Goal: Use online tool/utility: Utilize a website feature to perform a specific function

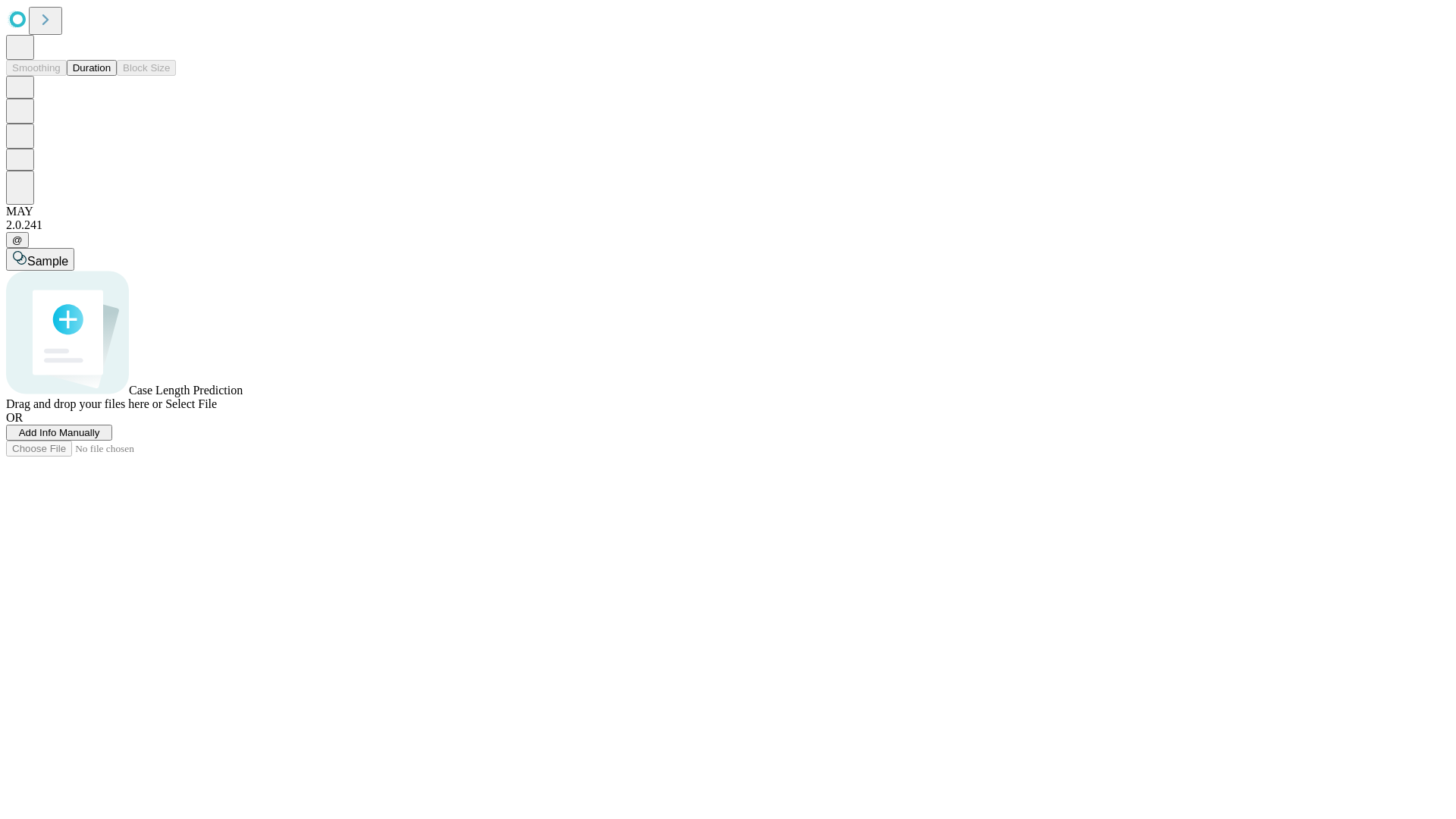
click at [110, 76] on button "Duration" at bounding box center [92, 68] width 50 height 16
click at [100, 439] on span "Add Info Manually" at bounding box center [59, 432] width 81 height 11
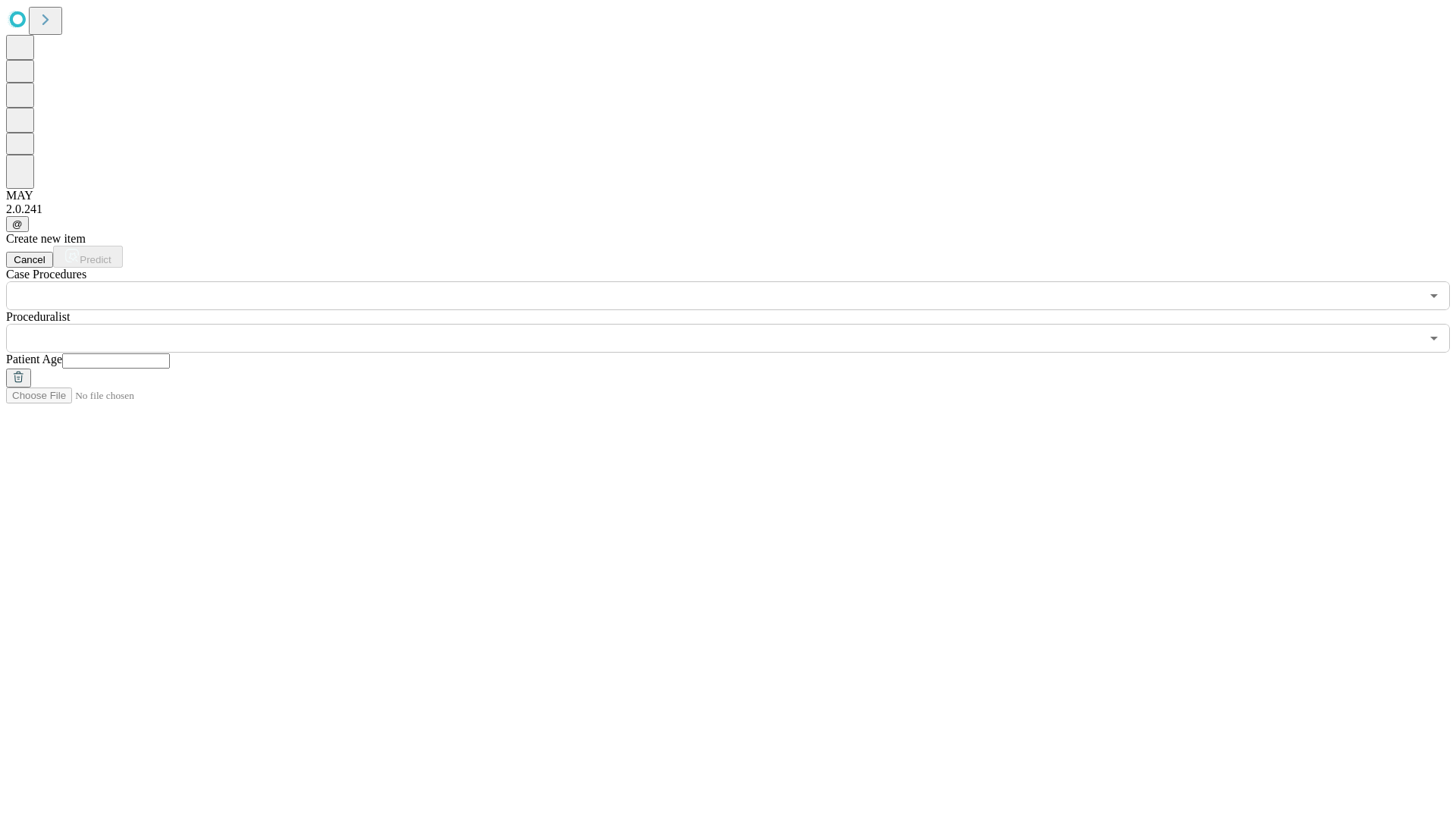
click at [170, 353] on input "text" at bounding box center [116, 361] width 107 height 15
type input "**"
click at [739, 323] on input "text" at bounding box center [713, 338] width 1415 height 29
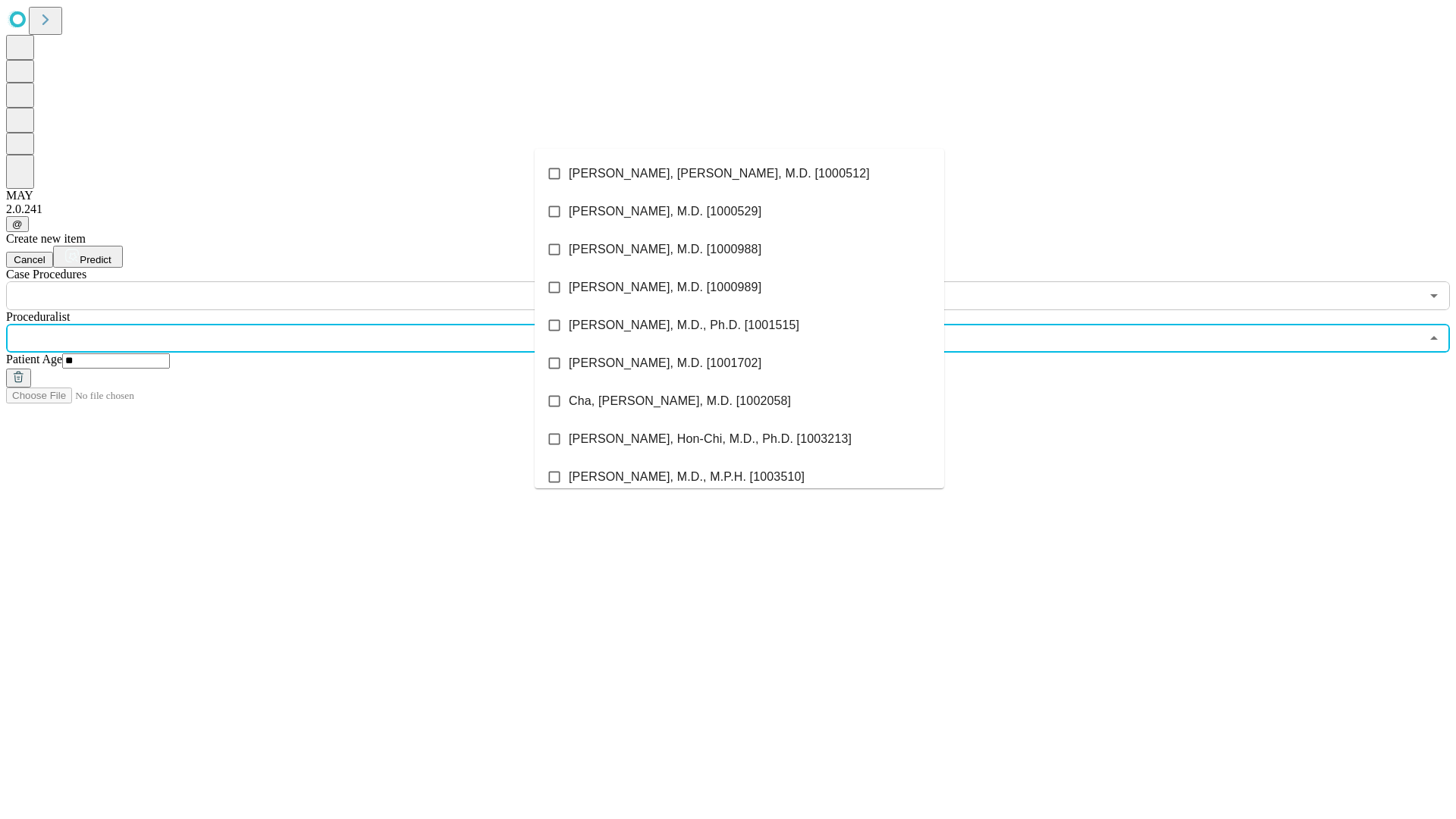
click at [739, 174] on li "[PERSON_NAME], [PERSON_NAME], M.D. [1000512]" at bounding box center [739, 174] width 410 height 38
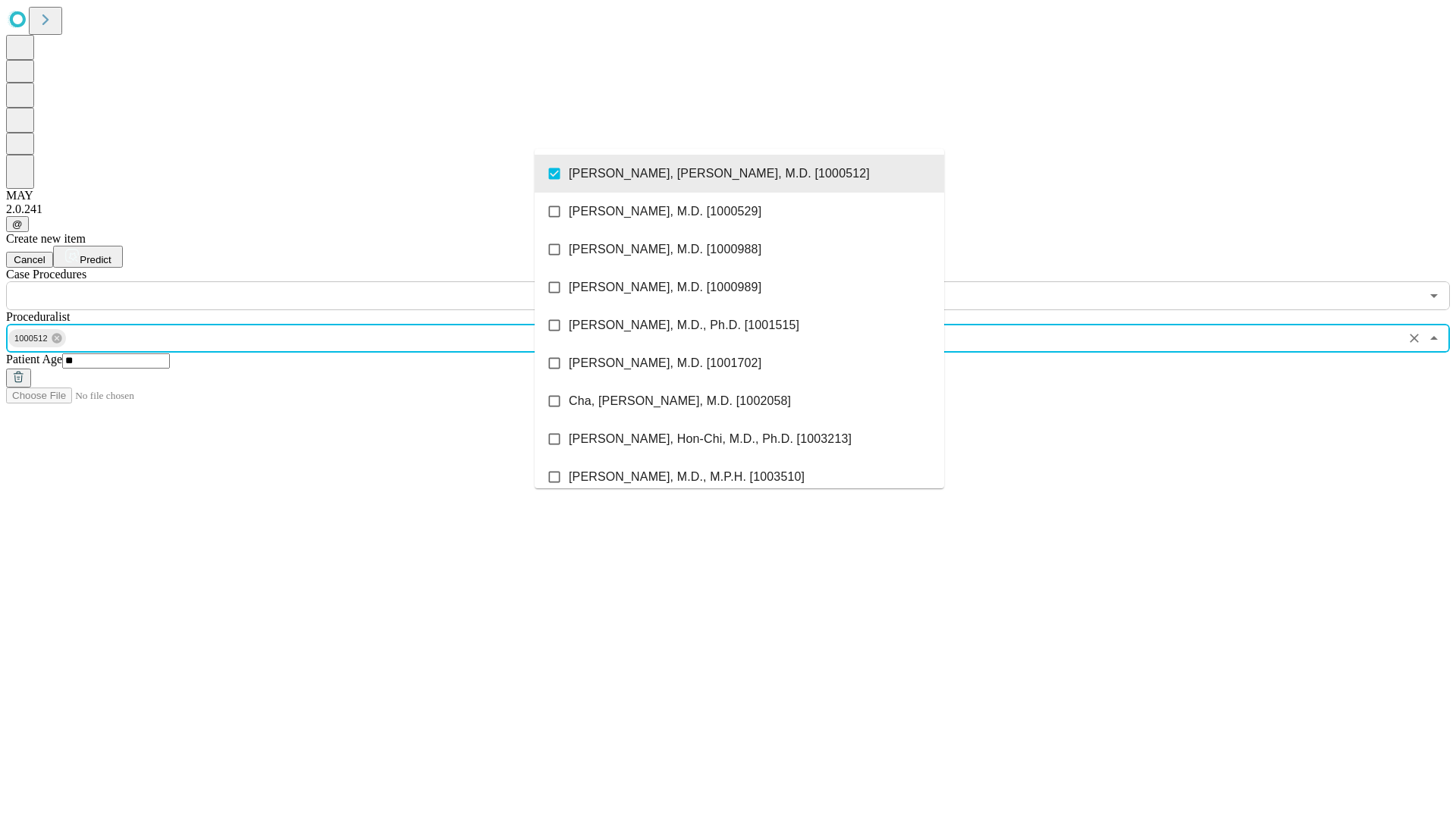
click at [319, 282] on input "text" at bounding box center [713, 296] width 1415 height 29
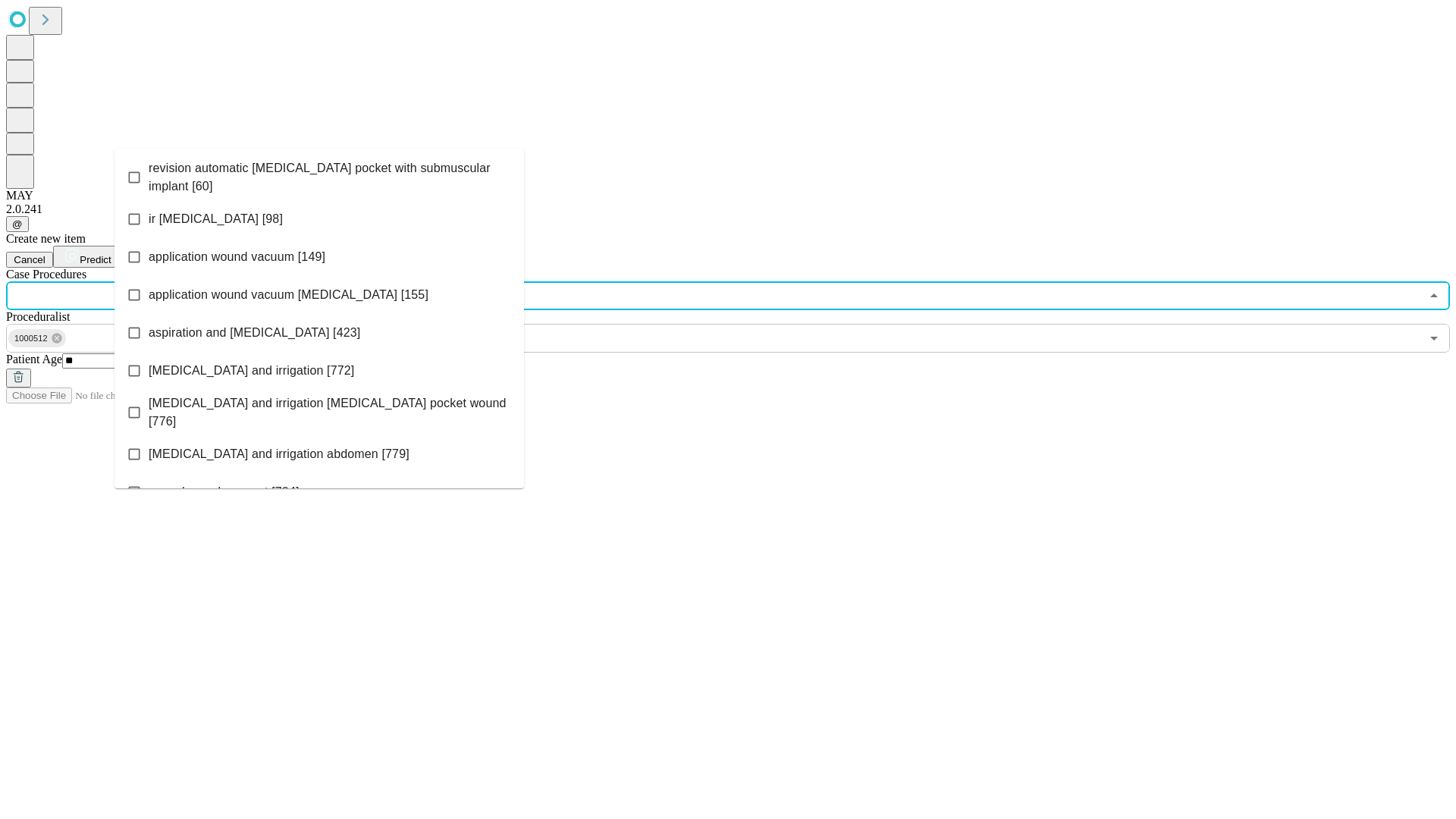
click at [320, 174] on span "revision automatic [MEDICAL_DATA] pocket with submuscular implant [60]" at bounding box center [330, 178] width 363 height 36
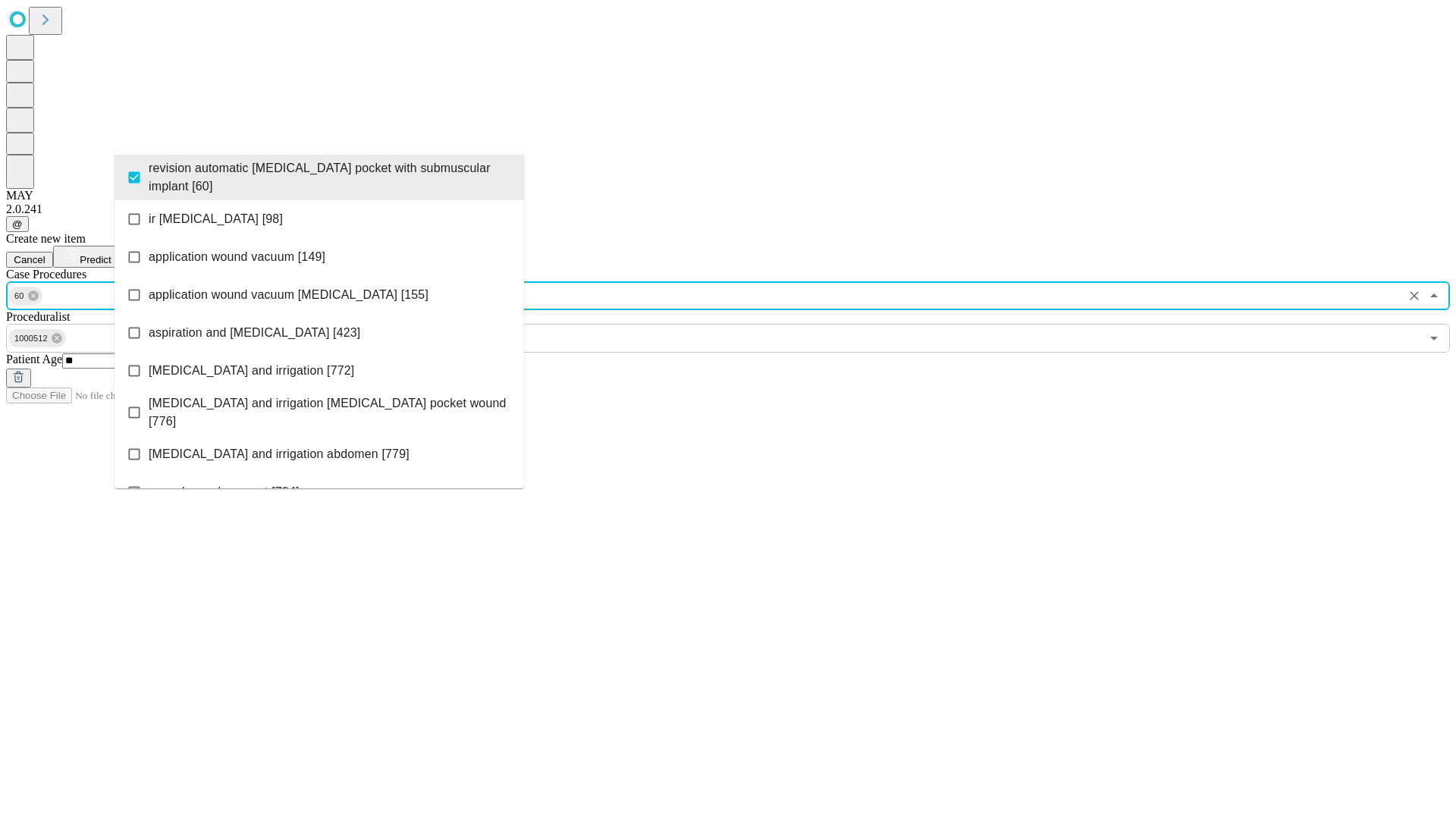
click at [110, 254] on span "Predict" at bounding box center [95, 260] width 31 height 11
